Goal: Use online tool/utility

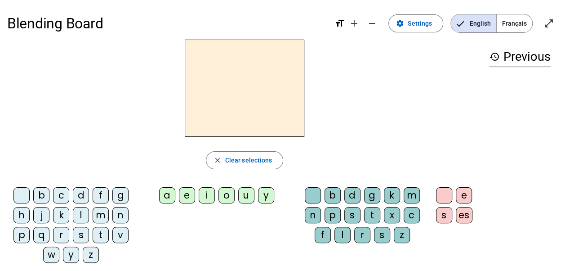
click at [83, 195] on div "d" at bounding box center [81, 195] width 16 height 16
click at [243, 197] on div "u" at bounding box center [246, 195] width 16 height 16
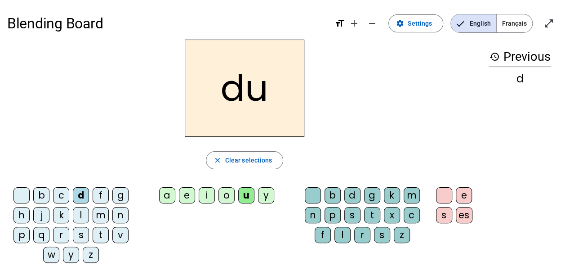
click at [102, 232] on div "t" at bounding box center [101, 235] width 16 height 16
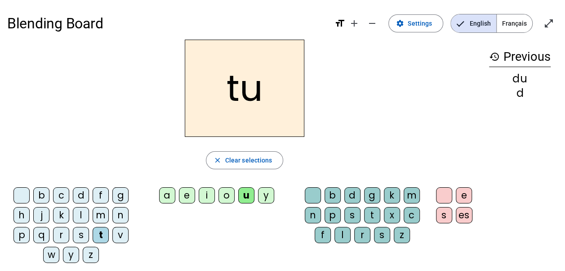
click at [166, 194] on div "a" at bounding box center [167, 195] width 16 height 16
click at [185, 193] on div "e" at bounding box center [187, 195] width 16 height 16
click at [81, 194] on div "d" at bounding box center [81, 195] width 16 height 16
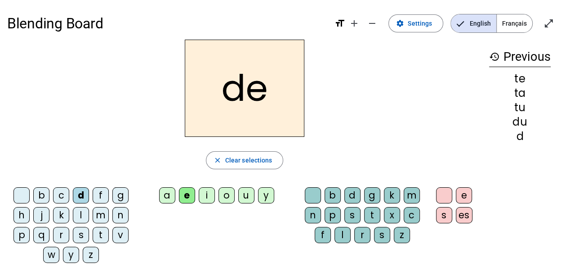
click at [42, 214] on div "j" at bounding box center [41, 215] width 16 height 16
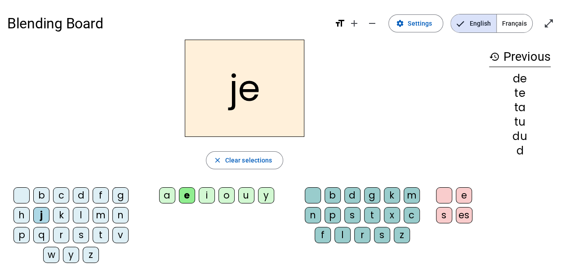
click at [100, 214] on div "m" at bounding box center [101, 215] width 16 height 16
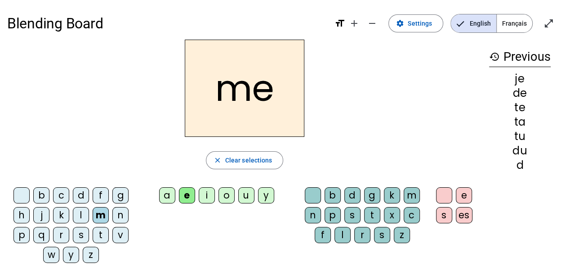
click at [165, 192] on div "a" at bounding box center [167, 195] width 16 height 16
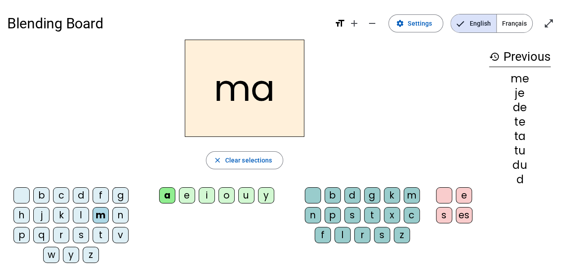
click at [342, 233] on div "l" at bounding box center [343, 235] width 16 height 16
